Goal: Task Accomplishment & Management: Manage account settings

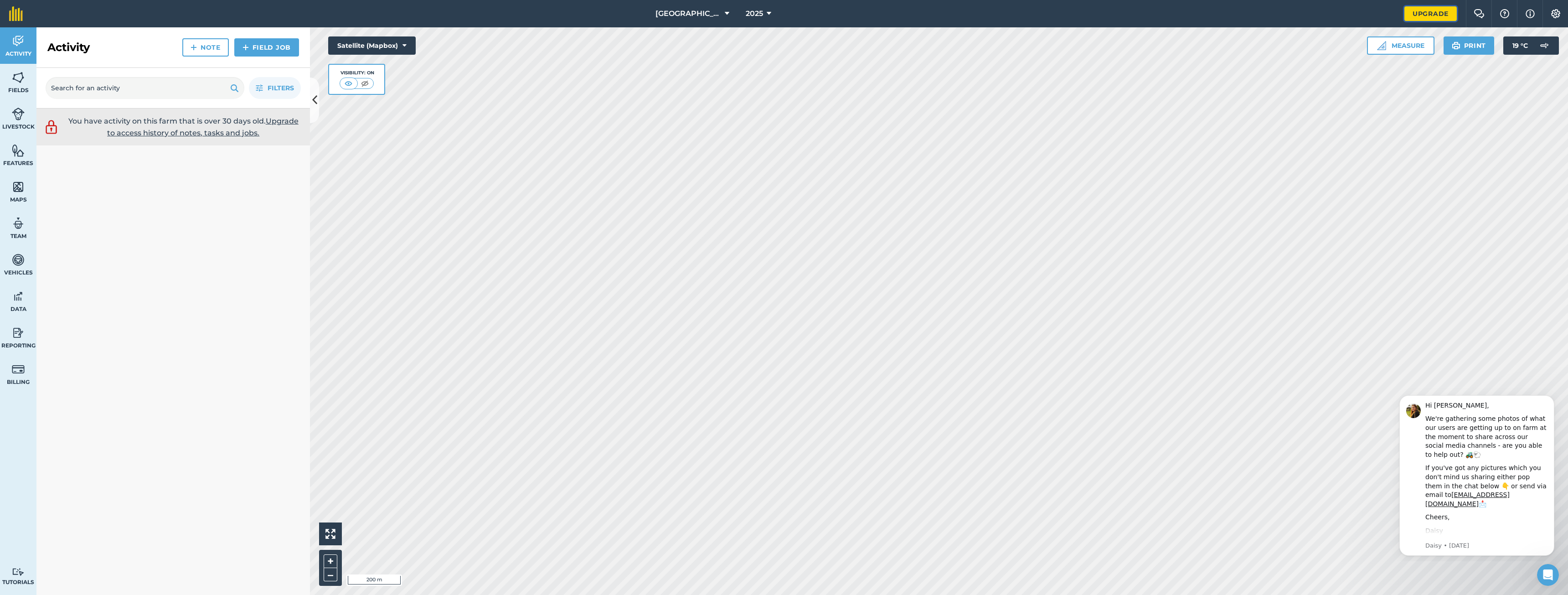
click at [1423, 20] on link "Upgrade" at bounding box center [1430, 13] width 53 height 15
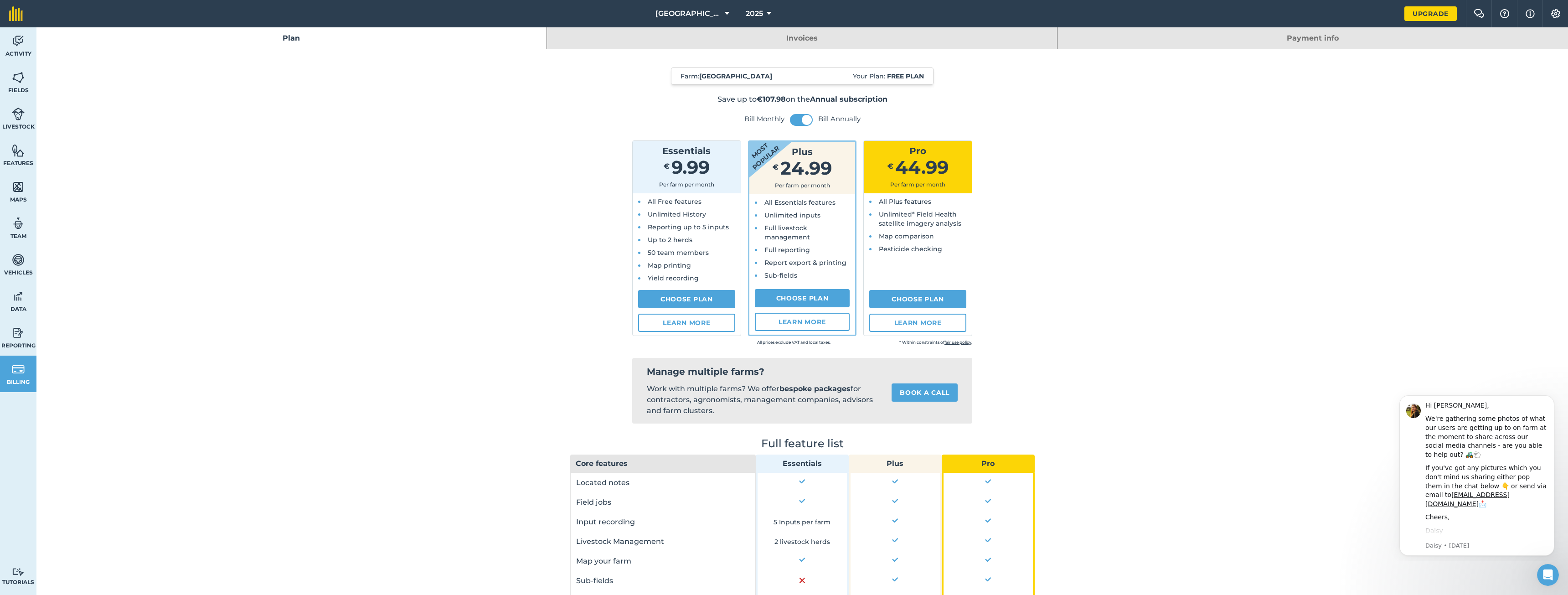
click at [769, 40] on link "Invoices" at bounding box center [802, 38] width 510 height 22
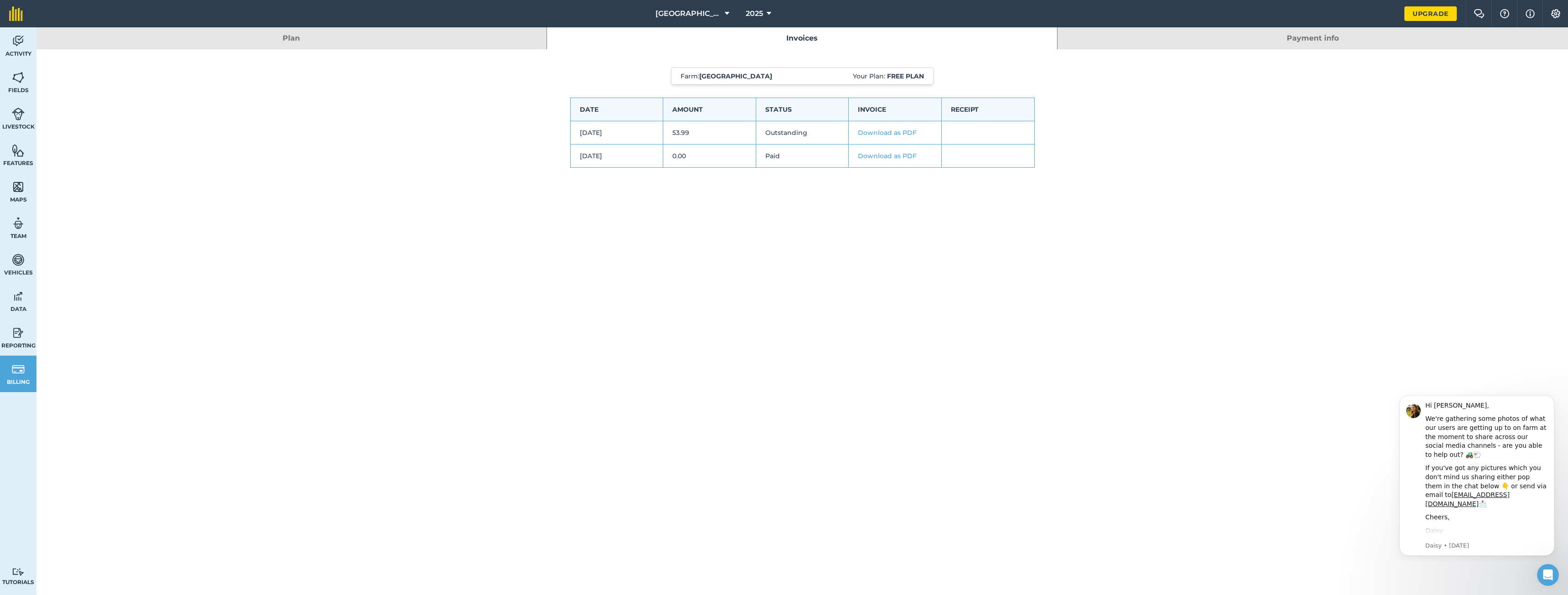
click at [341, 50] on div "Farm : [GEOGRAPHIC_DATA] Your Plan: Free plan Date Amount Status Invoice Receip…" at bounding box center [802, 127] width 1532 height 155
click at [347, 44] on link "Plan" at bounding box center [291, 38] width 510 height 22
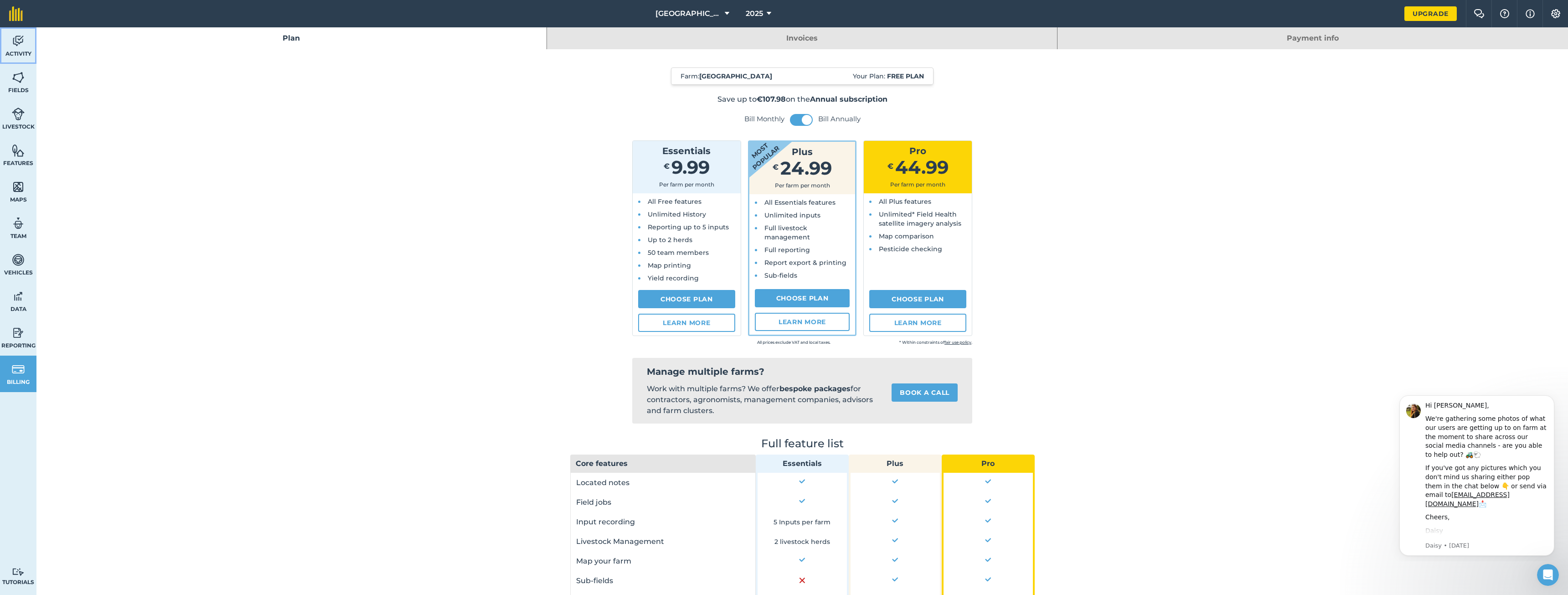
click at [19, 58] on link "Activity" at bounding box center [18, 45] width 36 height 36
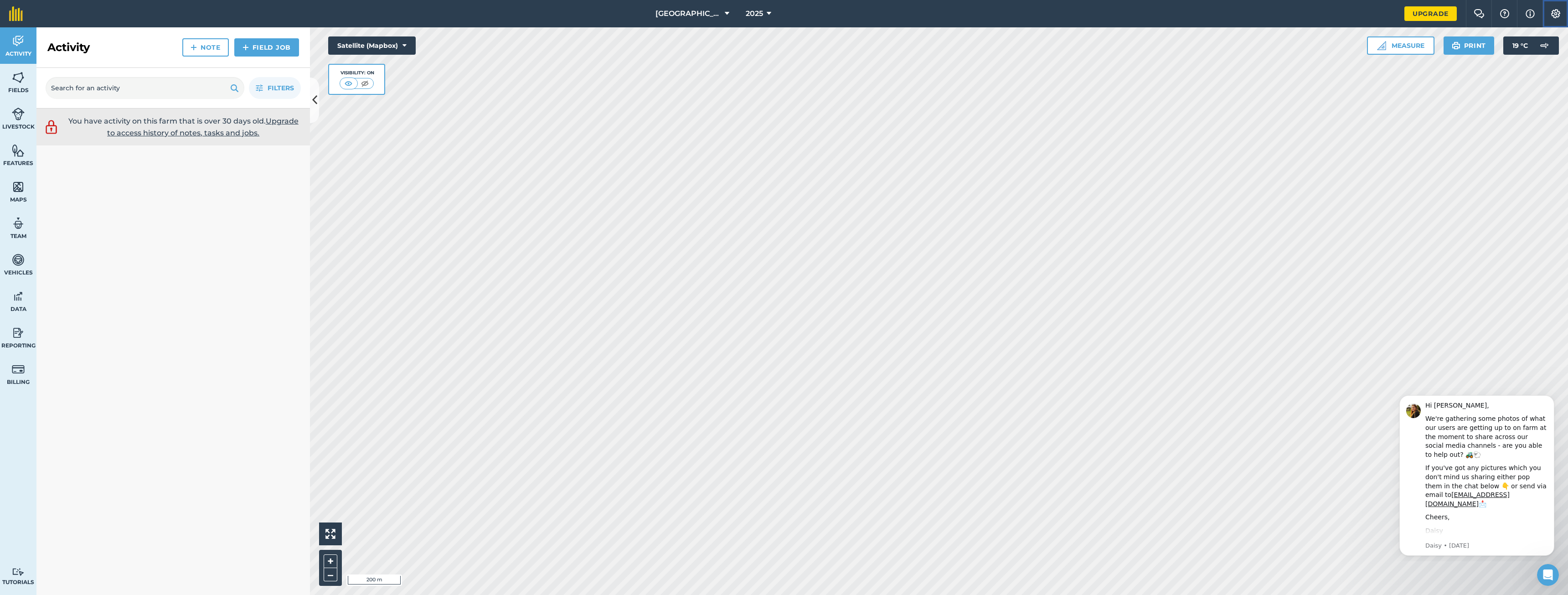
click at [1554, 22] on button "Settings" at bounding box center [1555, 13] width 26 height 27
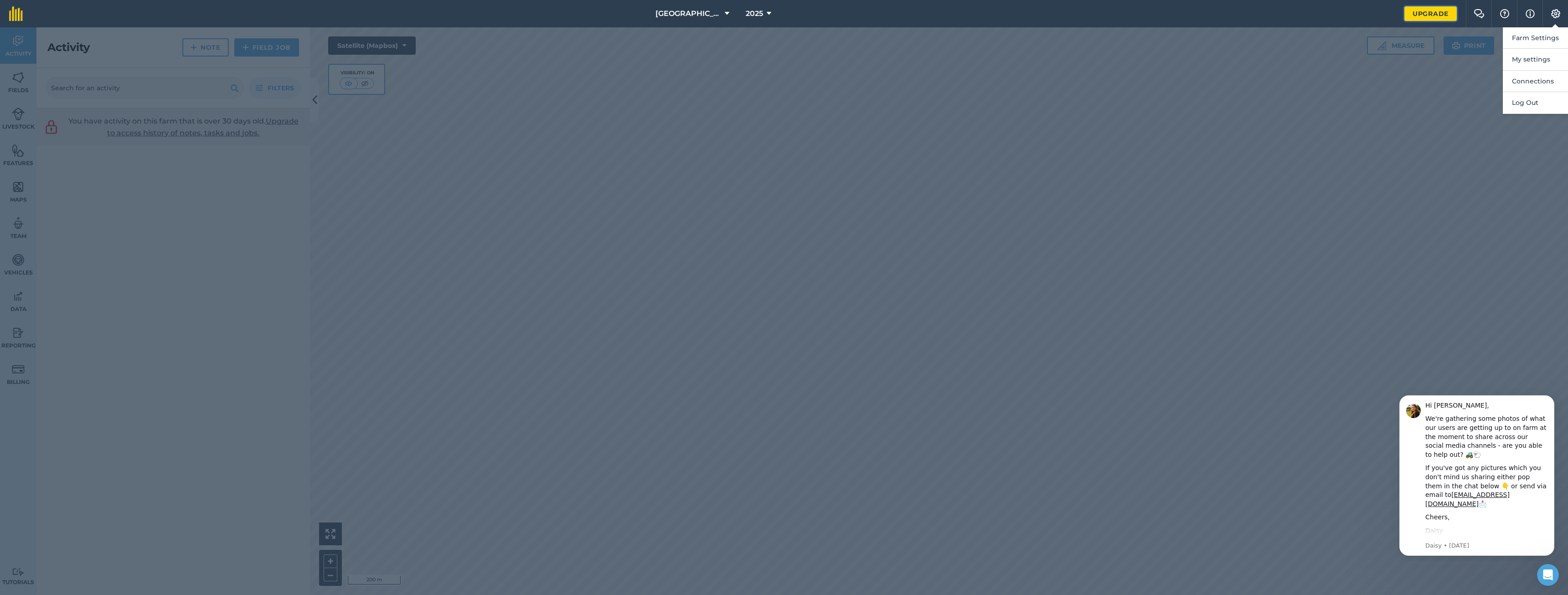
click at [1426, 7] on link "Upgrade" at bounding box center [1430, 13] width 53 height 15
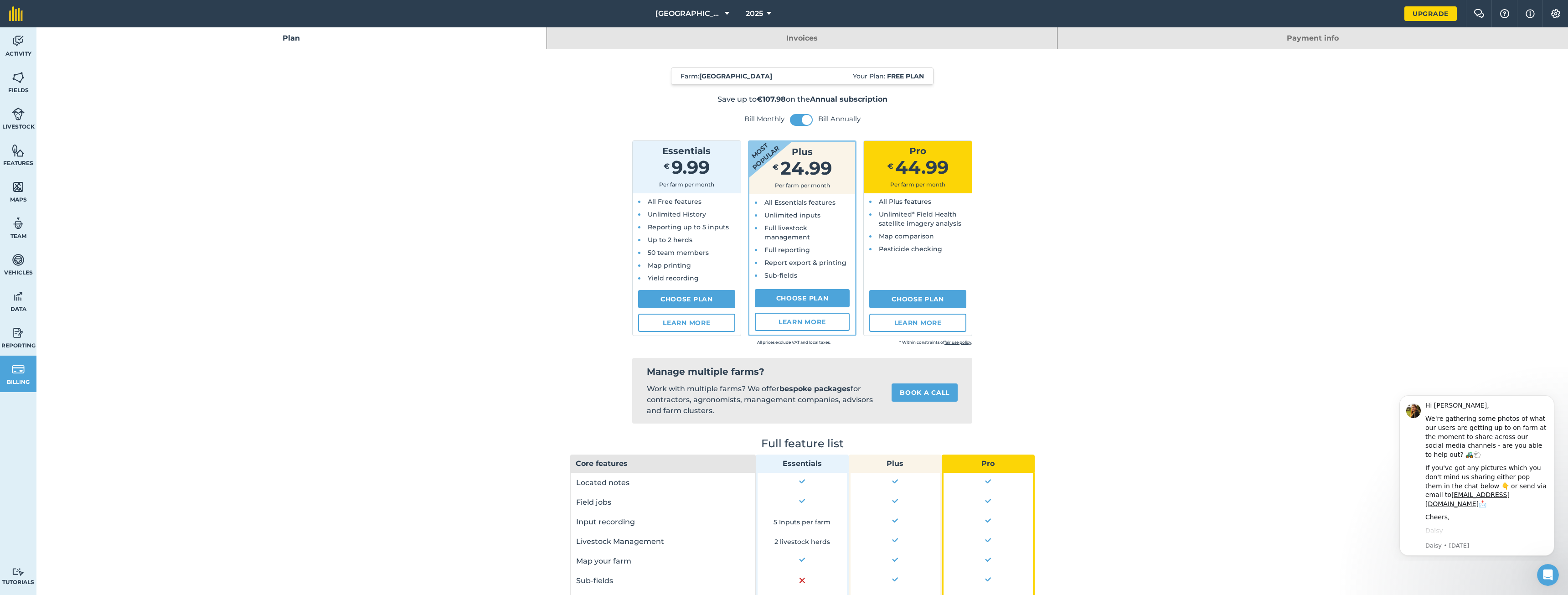
click at [793, 34] on link "Invoices" at bounding box center [802, 38] width 510 height 22
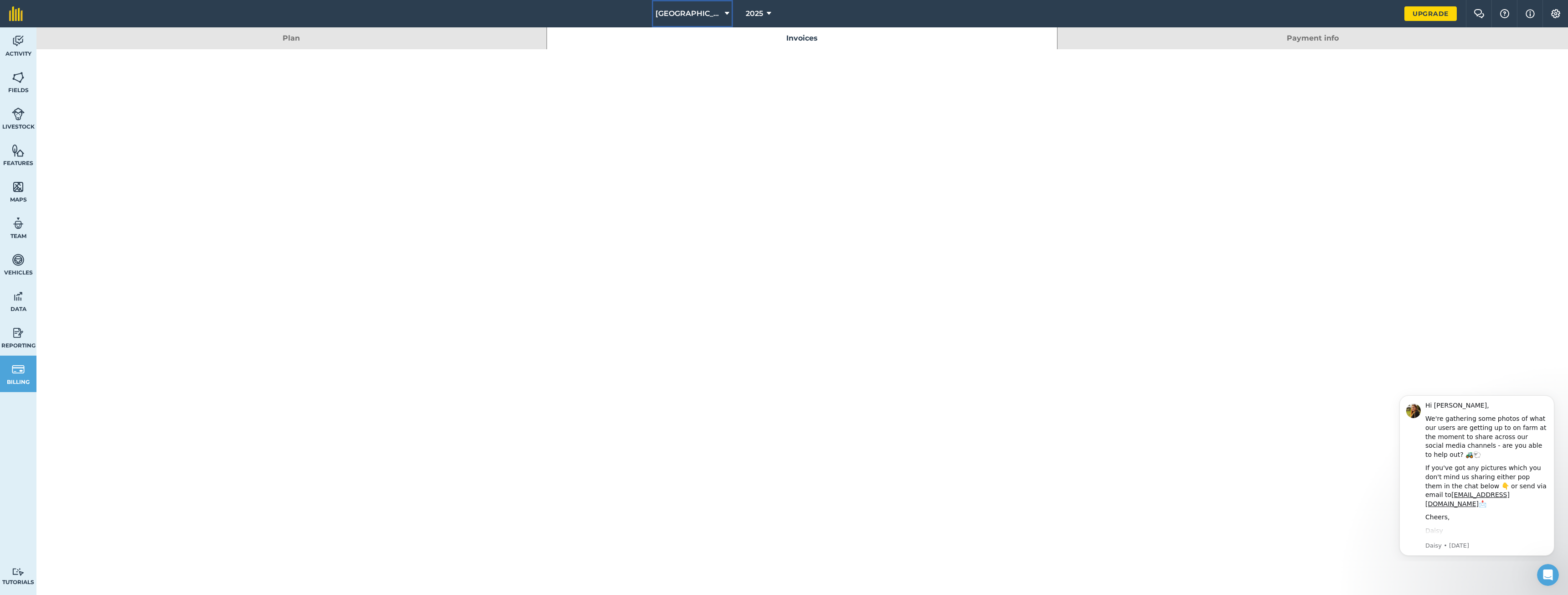
click at [690, 12] on span "[GEOGRAPHIC_DATA]" at bounding box center [688, 14] width 66 height 11
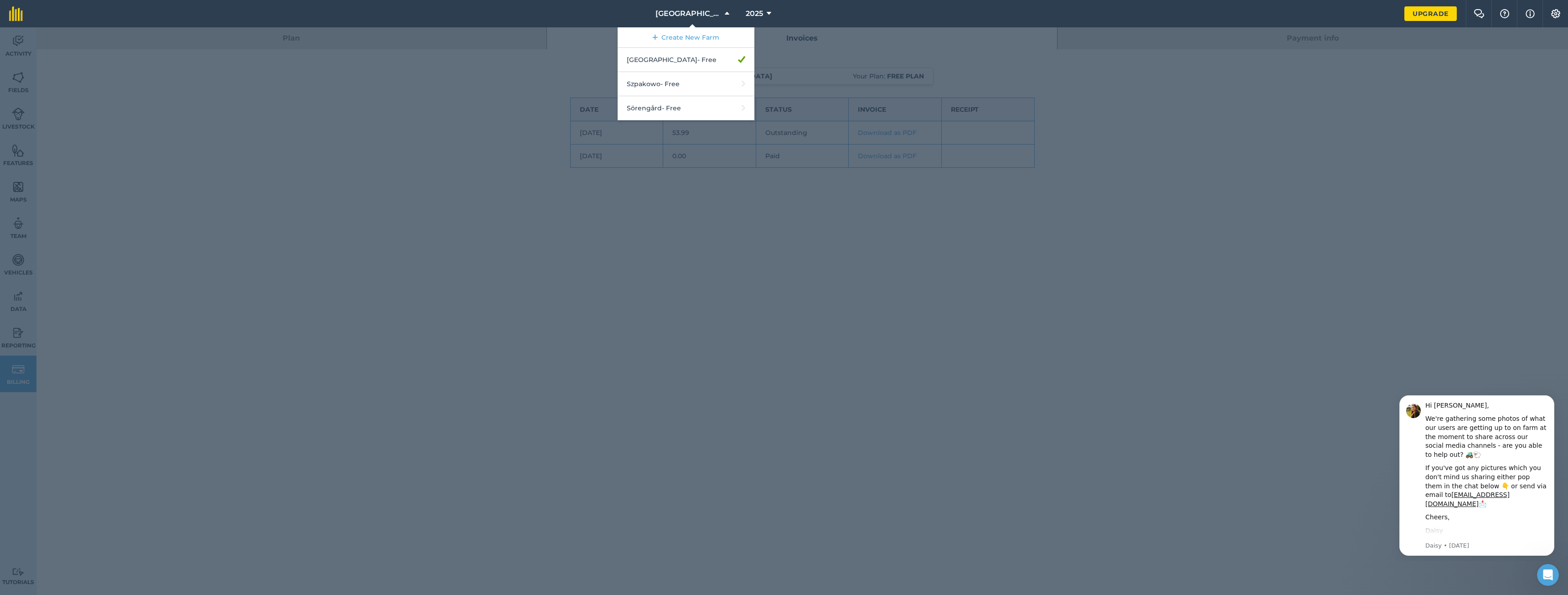
click at [1209, 66] on div at bounding box center [784, 310] width 1568 height 567
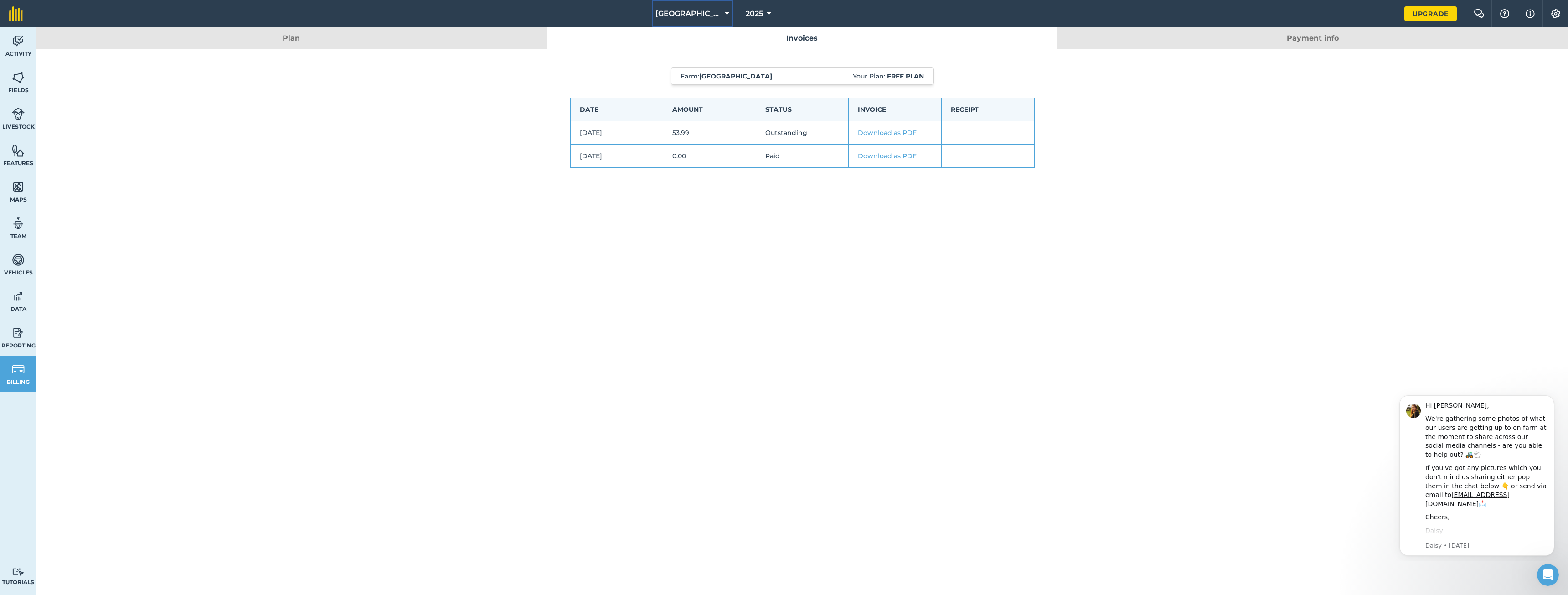
click at [701, 11] on span "[GEOGRAPHIC_DATA]" at bounding box center [688, 14] width 66 height 11
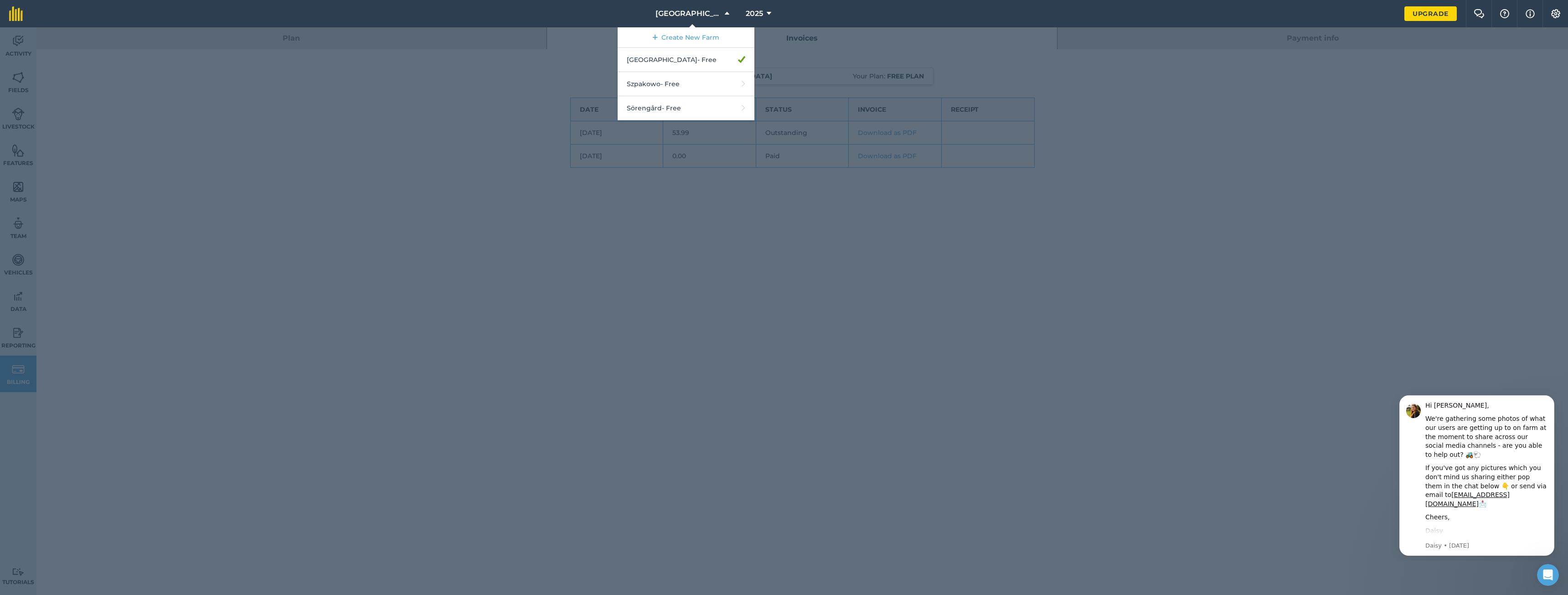
click at [1176, 84] on div at bounding box center [784, 310] width 1568 height 567
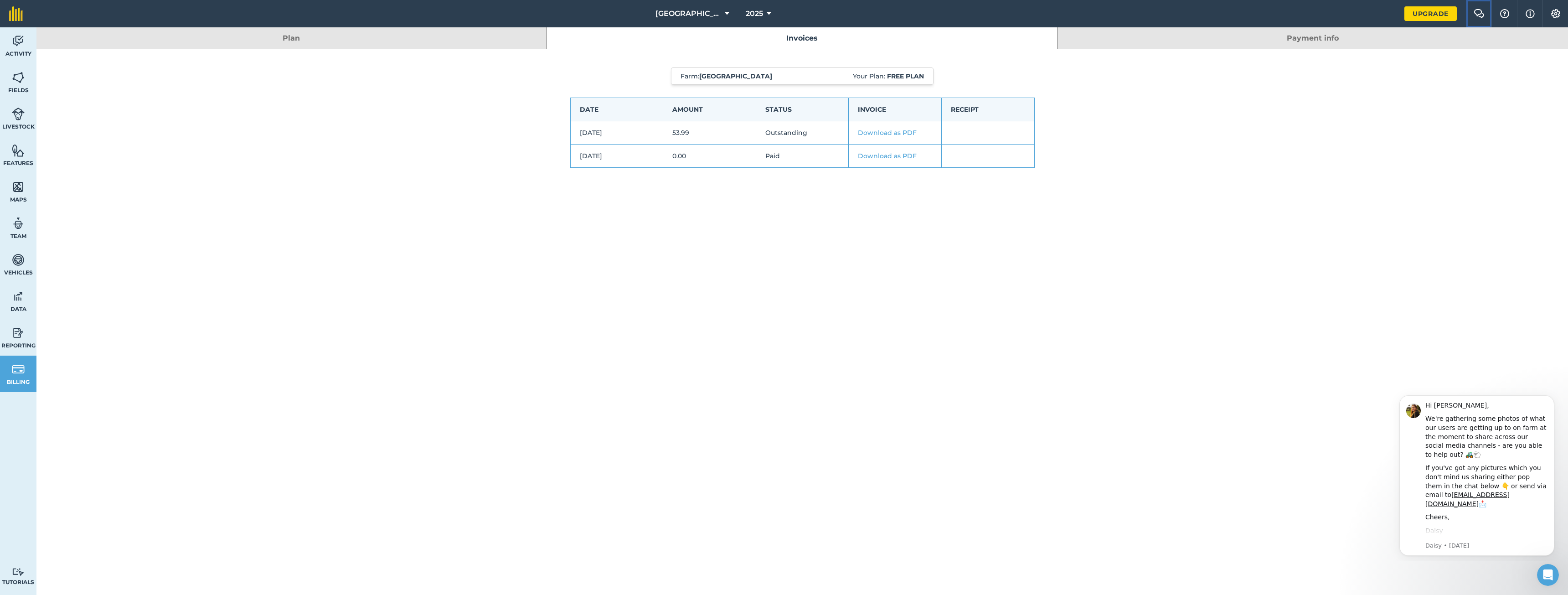
click at [1479, 13] on img at bounding box center [1479, 14] width 11 height 9
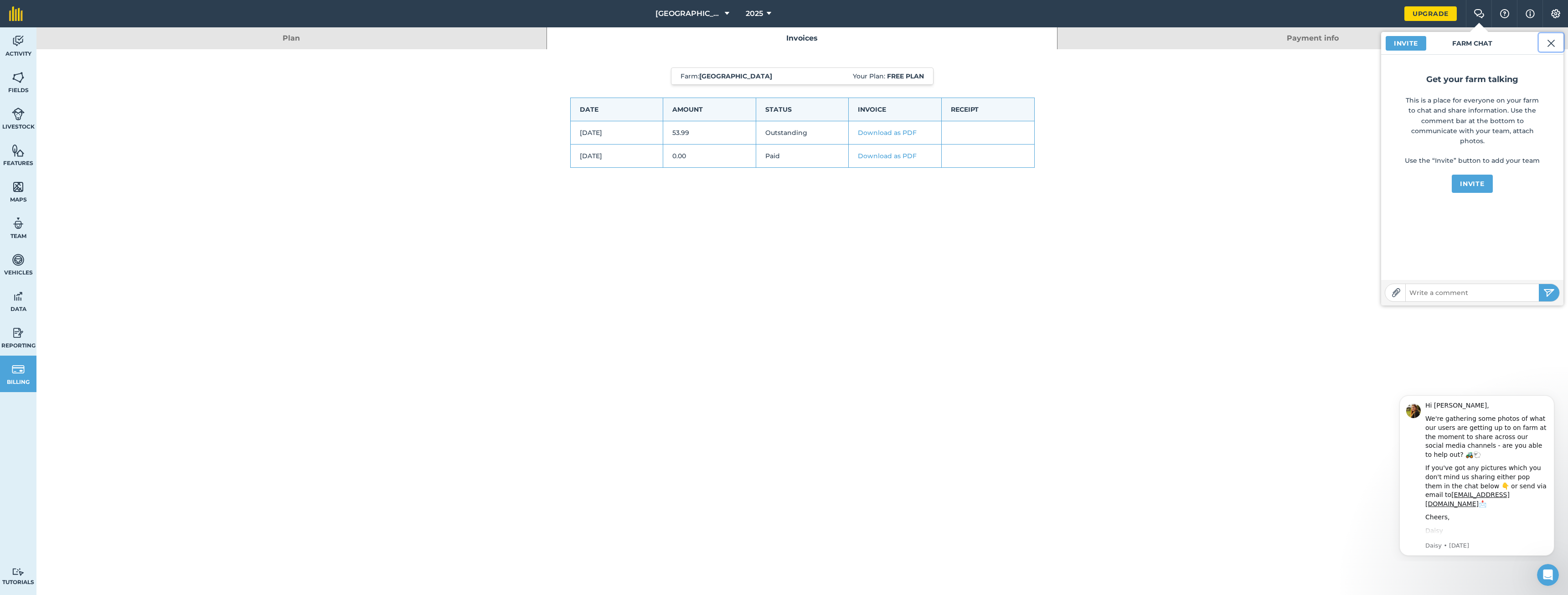
click at [1551, 42] on img at bounding box center [1551, 43] width 9 height 11
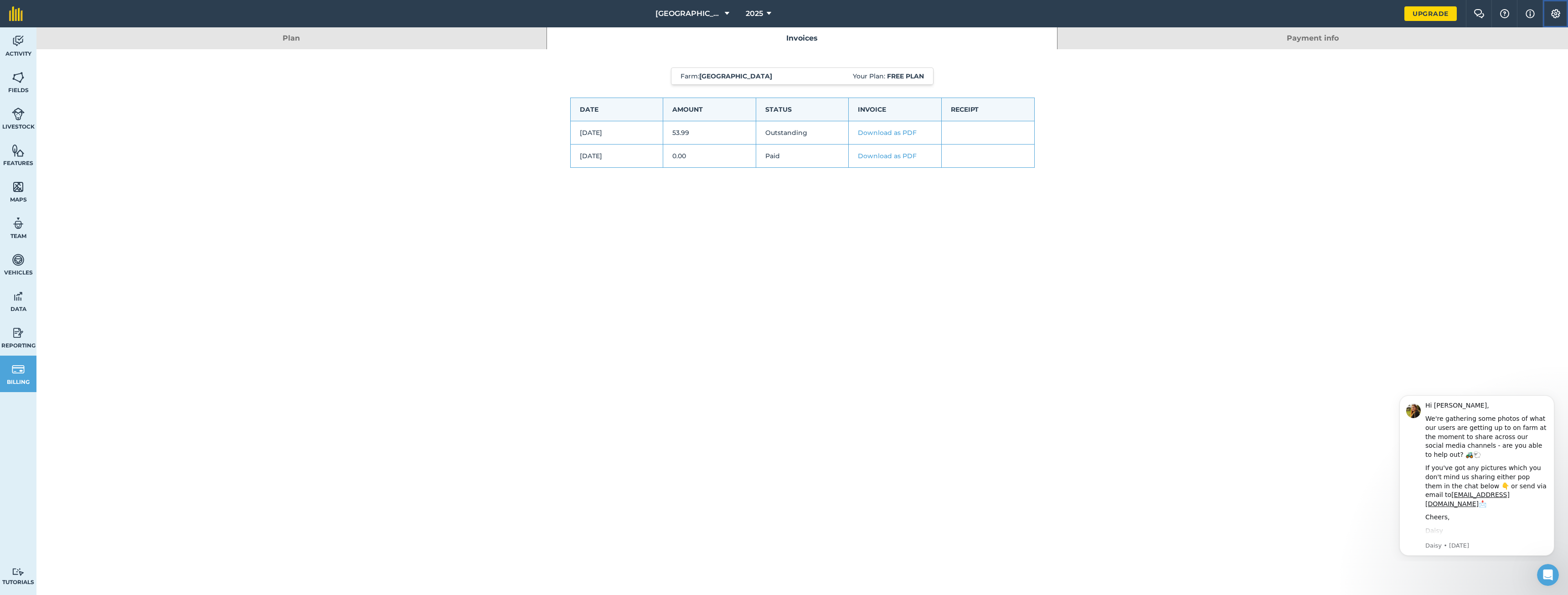
click at [1557, 13] on img at bounding box center [1556, 14] width 11 height 9
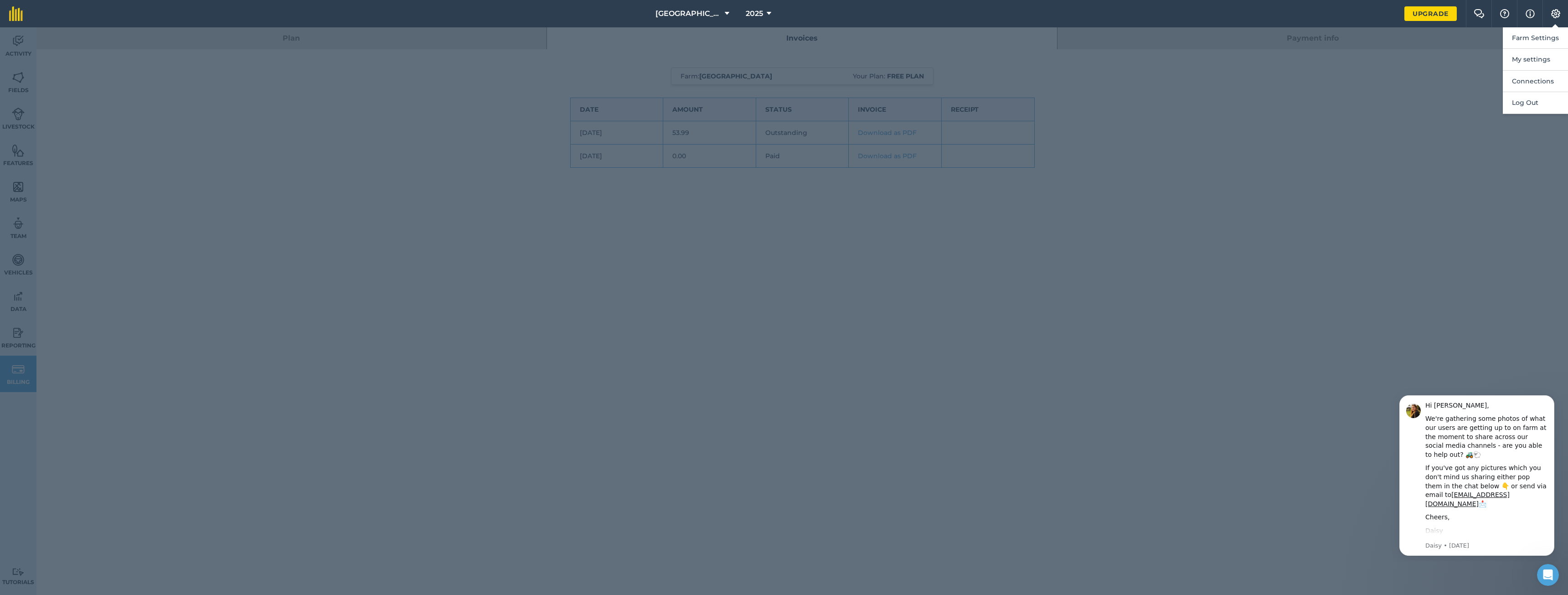
click at [1091, 206] on div at bounding box center [784, 310] width 1568 height 567
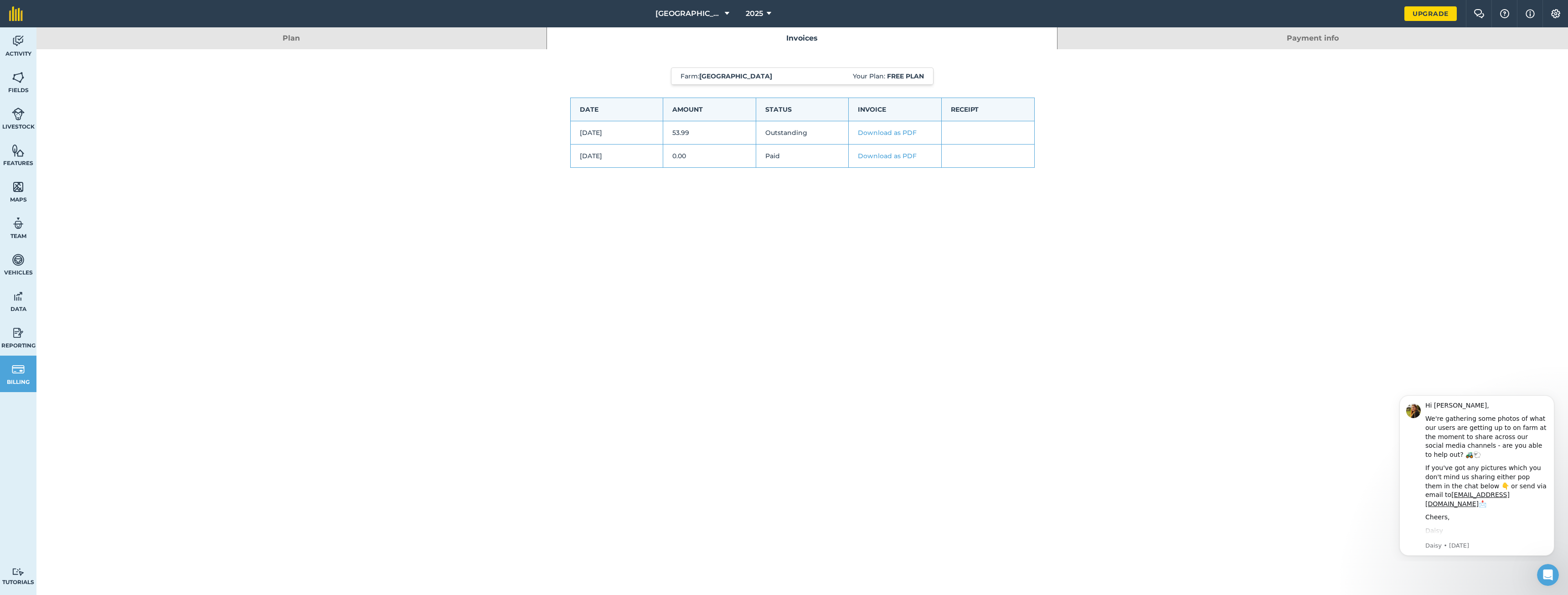
click at [1323, 44] on link "Payment info" at bounding box center [1313, 38] width 511 height 22
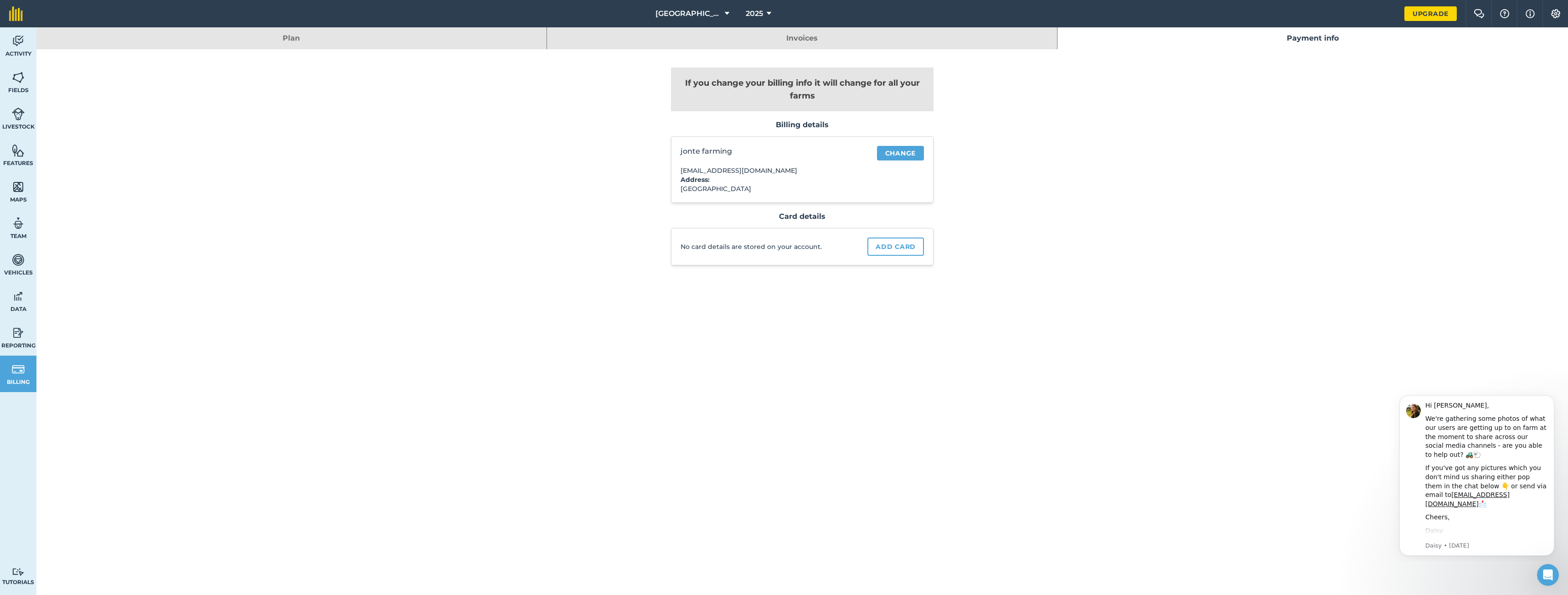
click at [777, 41] on link "Invoices" at bounding box center [802, 38] width 510 height 22
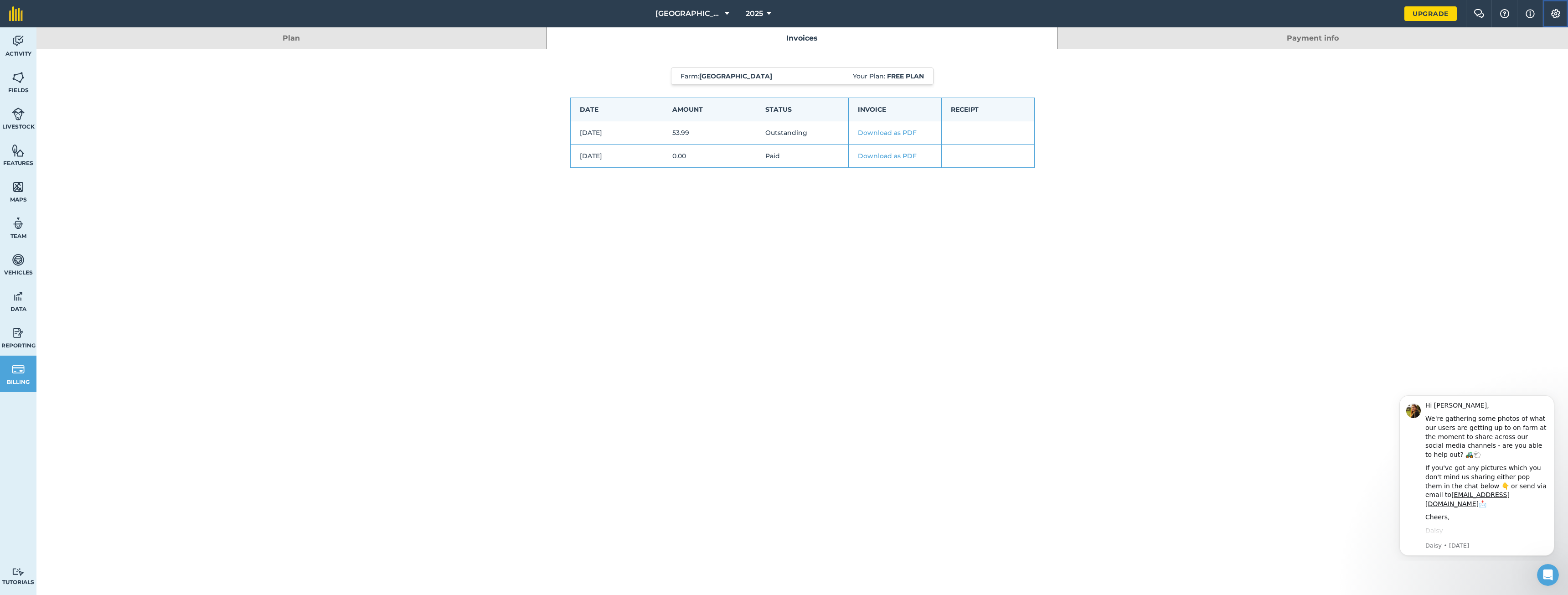
click at [1551, 9] on button "Settings" at bounding box center [1555, 13] width 26 height 27
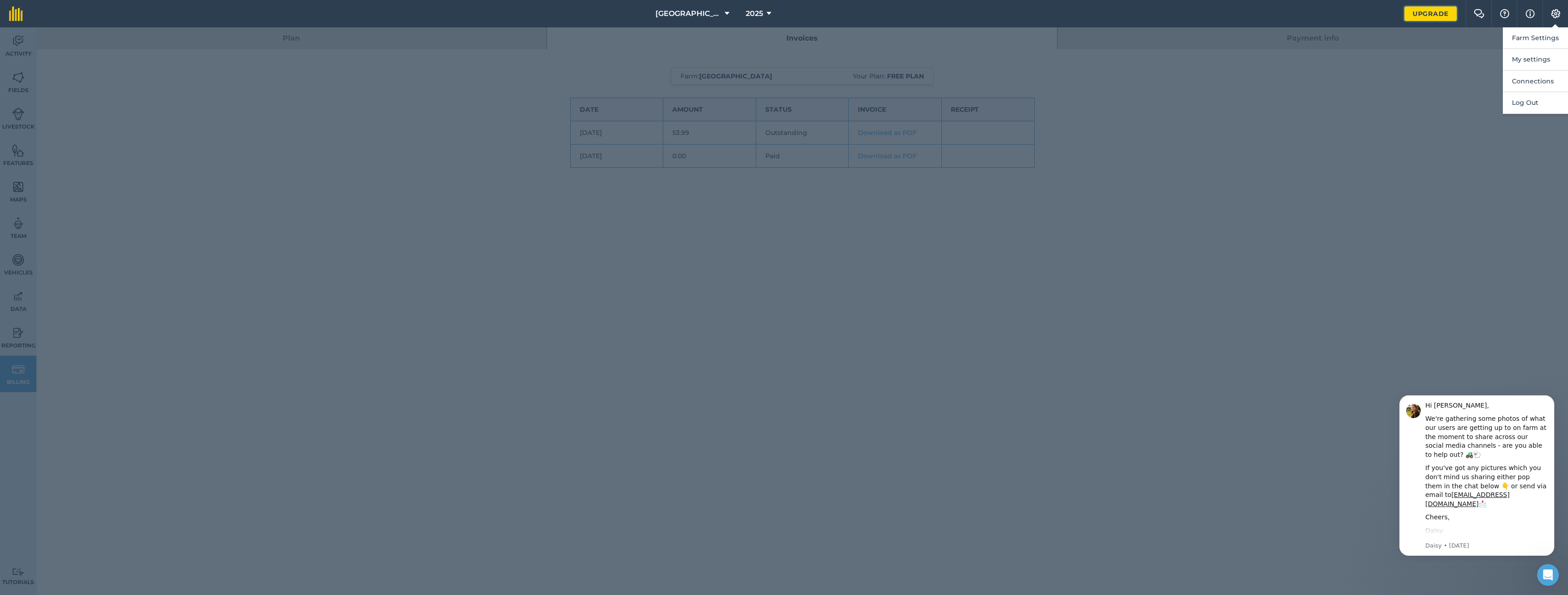
click at [1439, 17] on link "Upgrade" at bounding box center [1430, 13] width 53 height 15
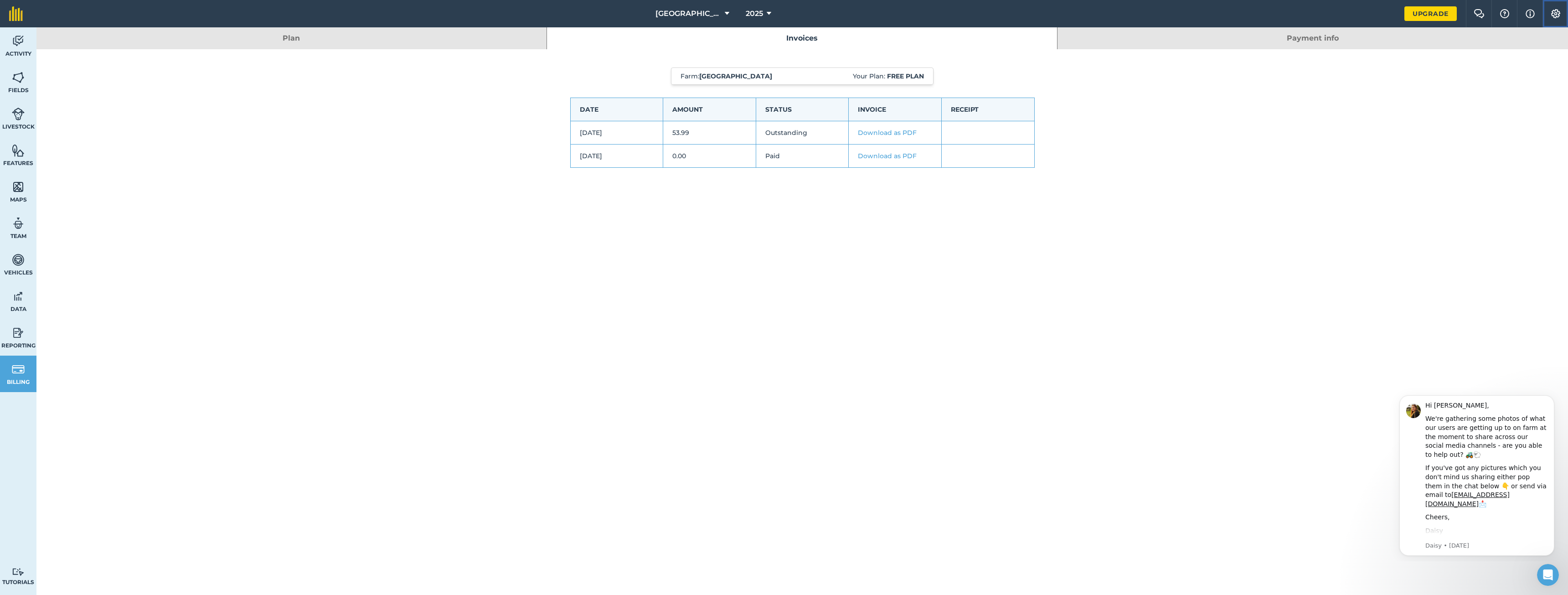
click at [1560, 15] on img at bounding box center [1556, 14] width 11 height 9
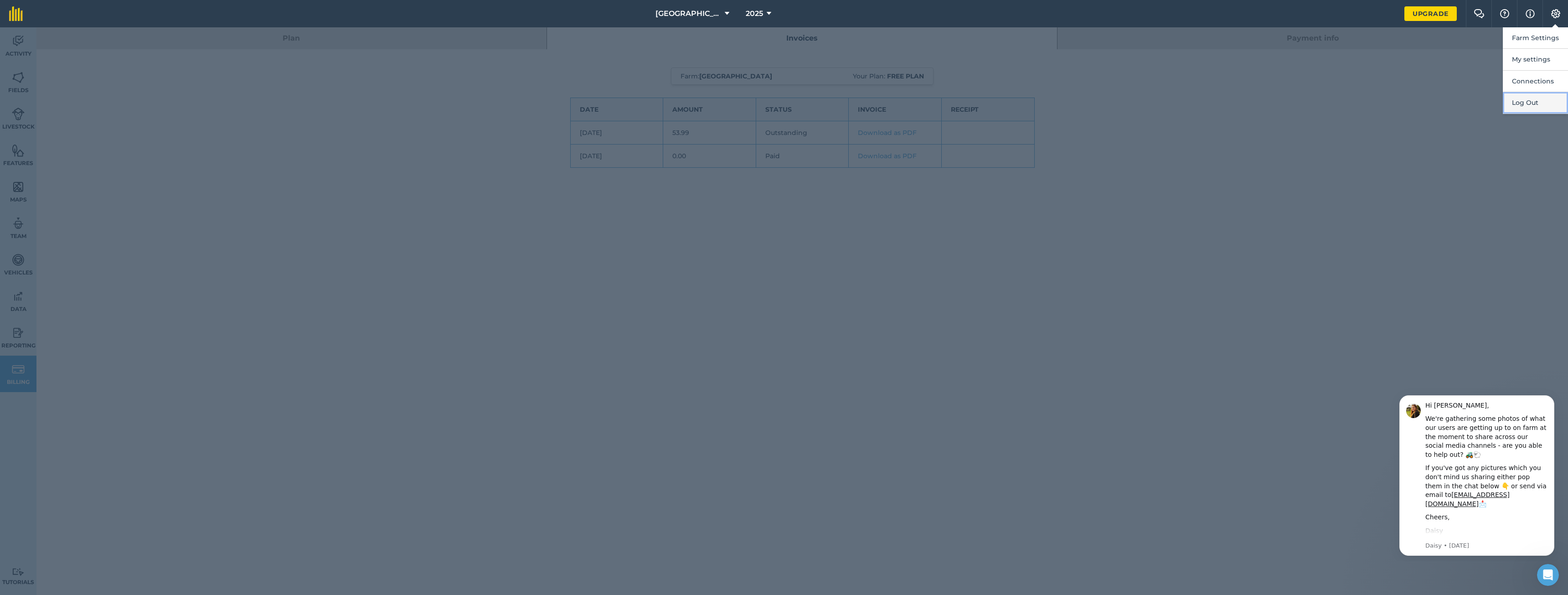
click at [1527, 106] on button "Log Out" at bounding box center [1535, 103] width 65 height 22
